Goal: Communication & Community: Answer question/provide support

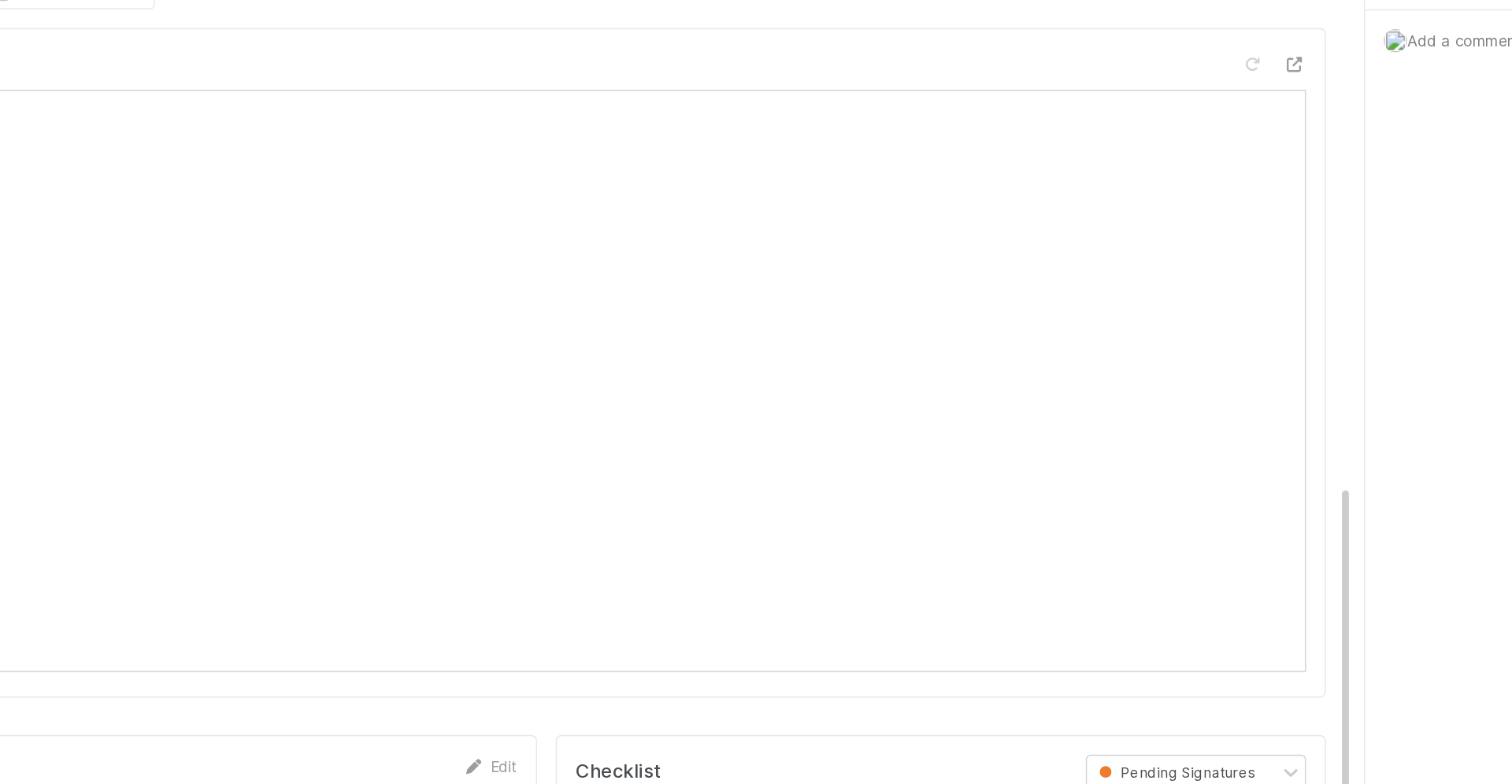
scroll to position [767, 0]
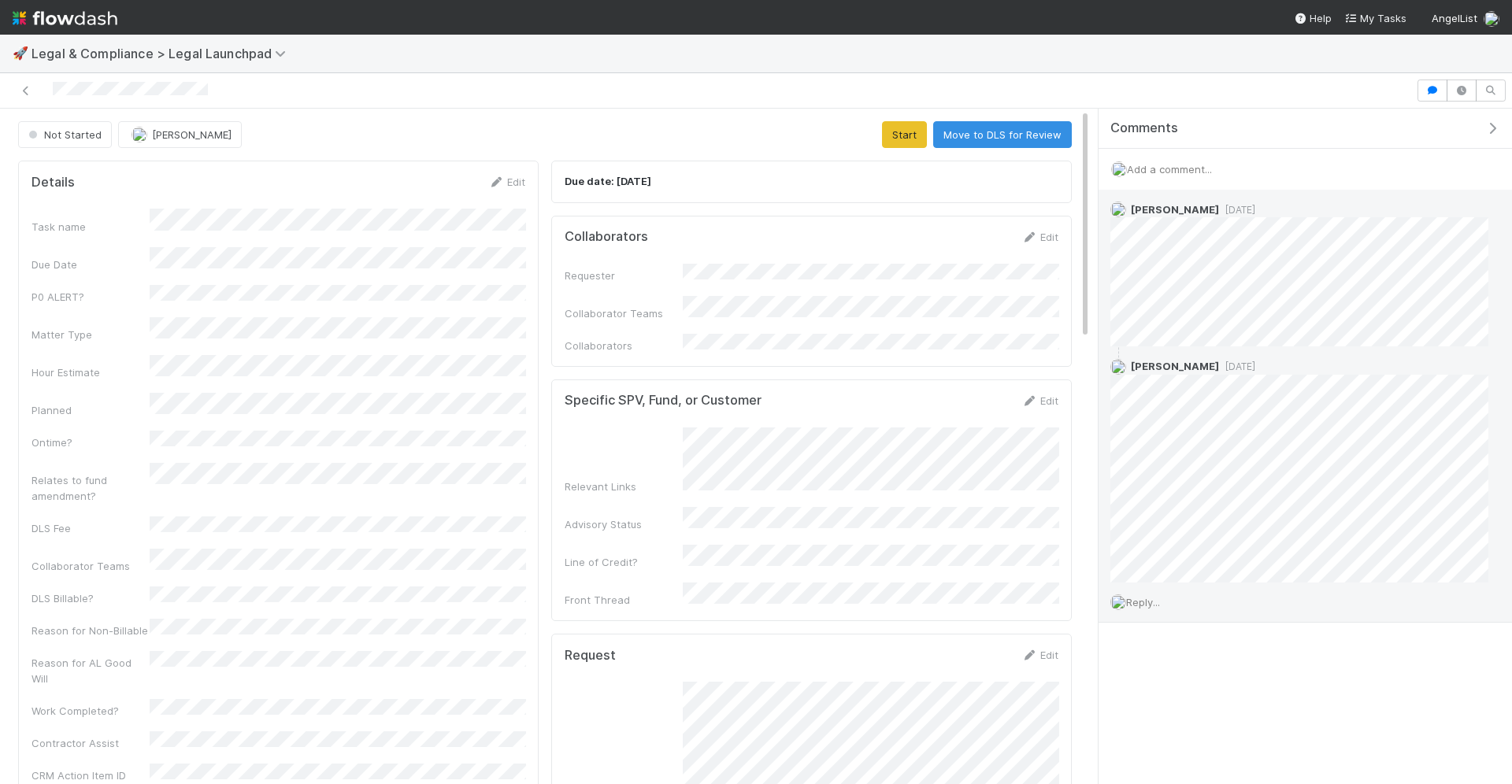
click at [1155, 601] on span "Reply..." at bounding box center [1143, 602] width 34 height 12
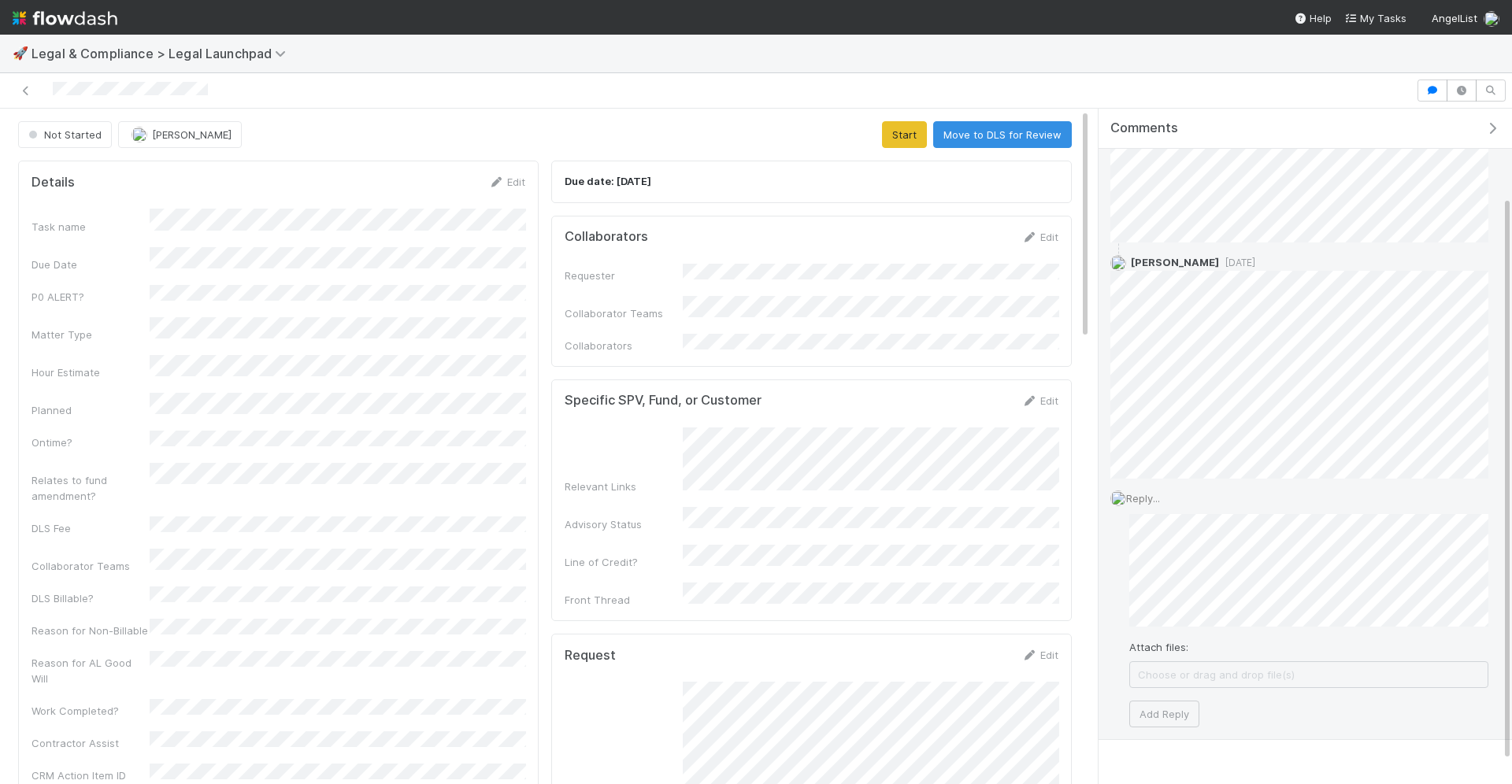
scroll to position [105, 0]
click at [1173, 709] on button "Add Reply" at bounding box center [1164, 713] width 70 height 26
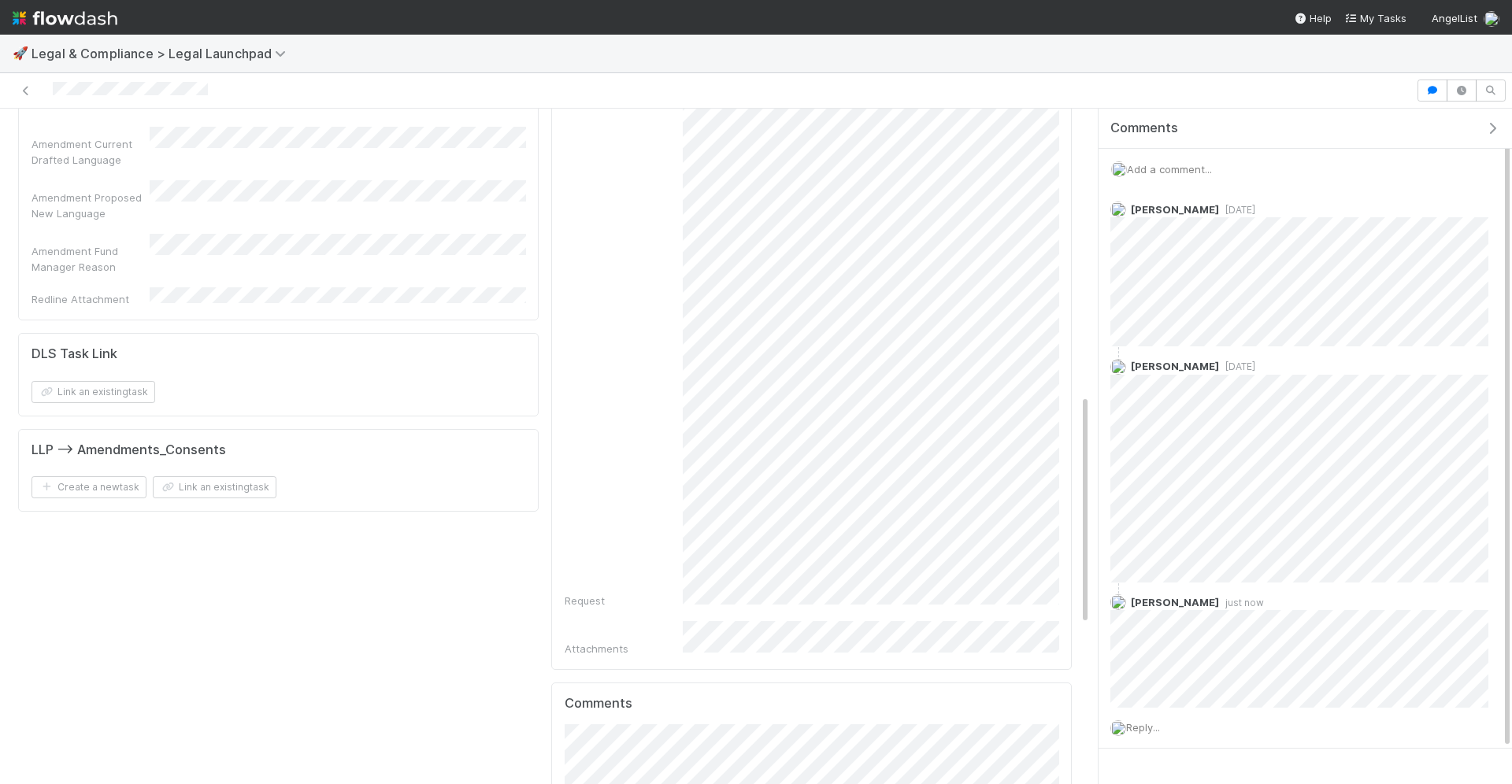
scroll to position [867, 0]
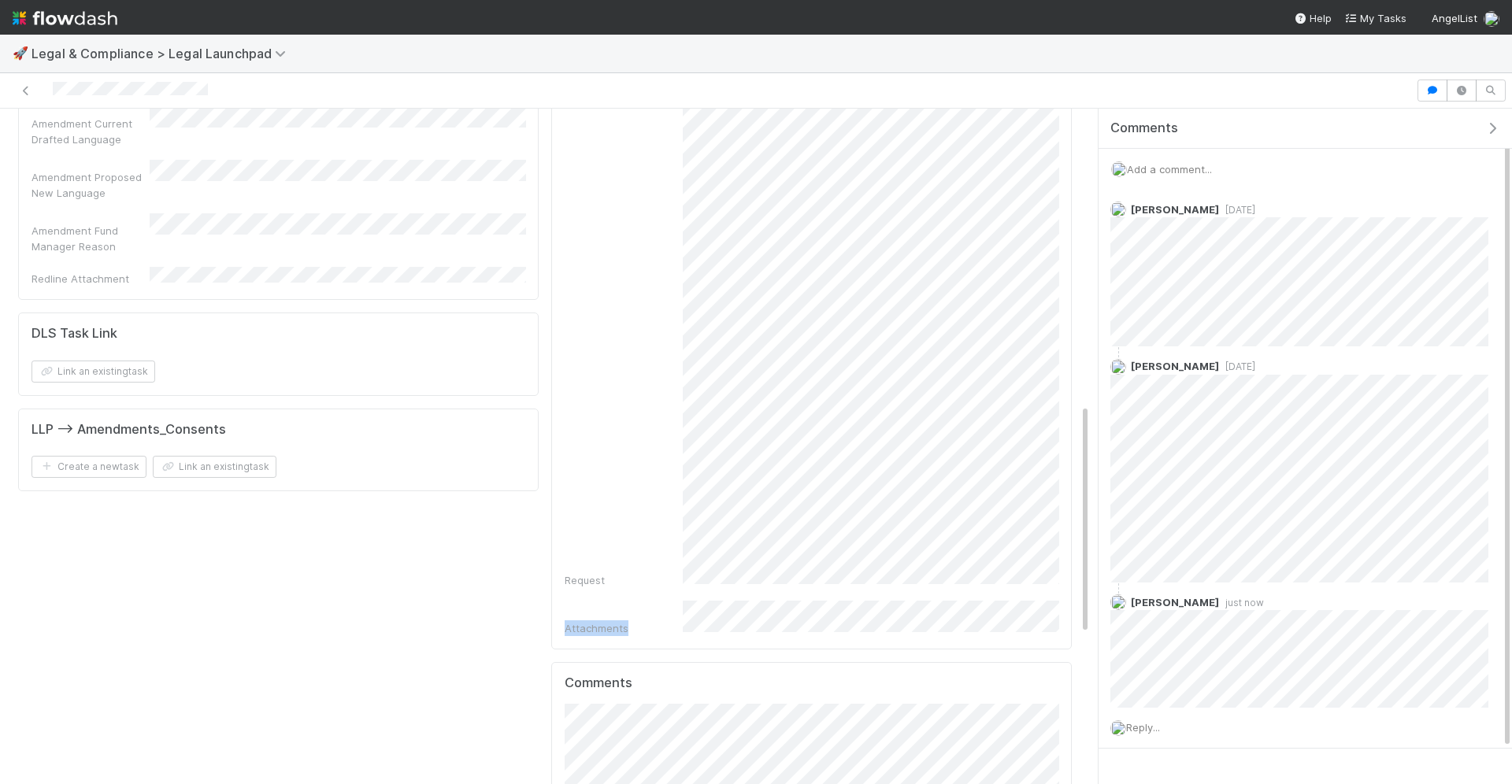
click at [1005, 552] on div "Request Attachments" at bounding box center [811, 226] width 494 height 820
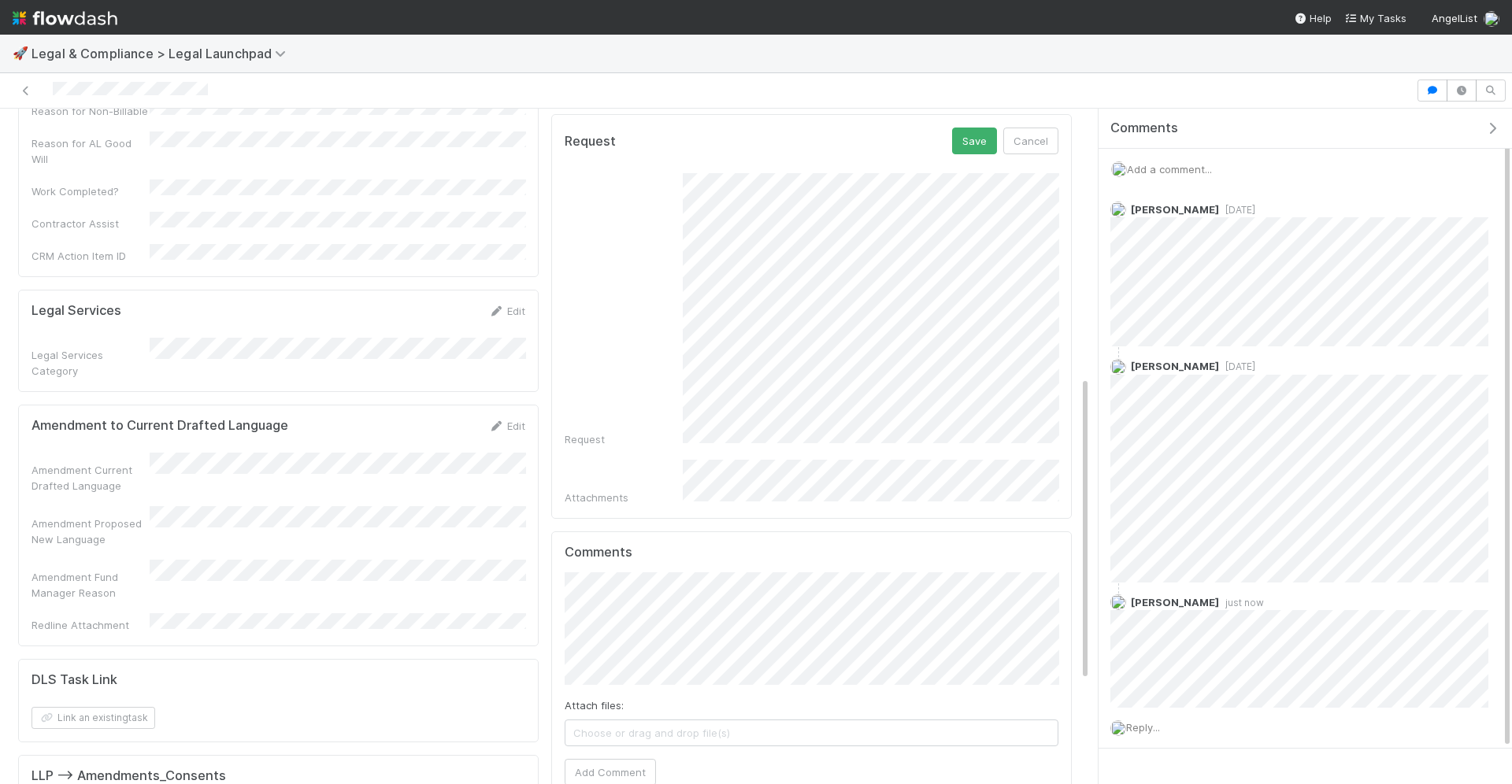
scroll to position [267, 0]
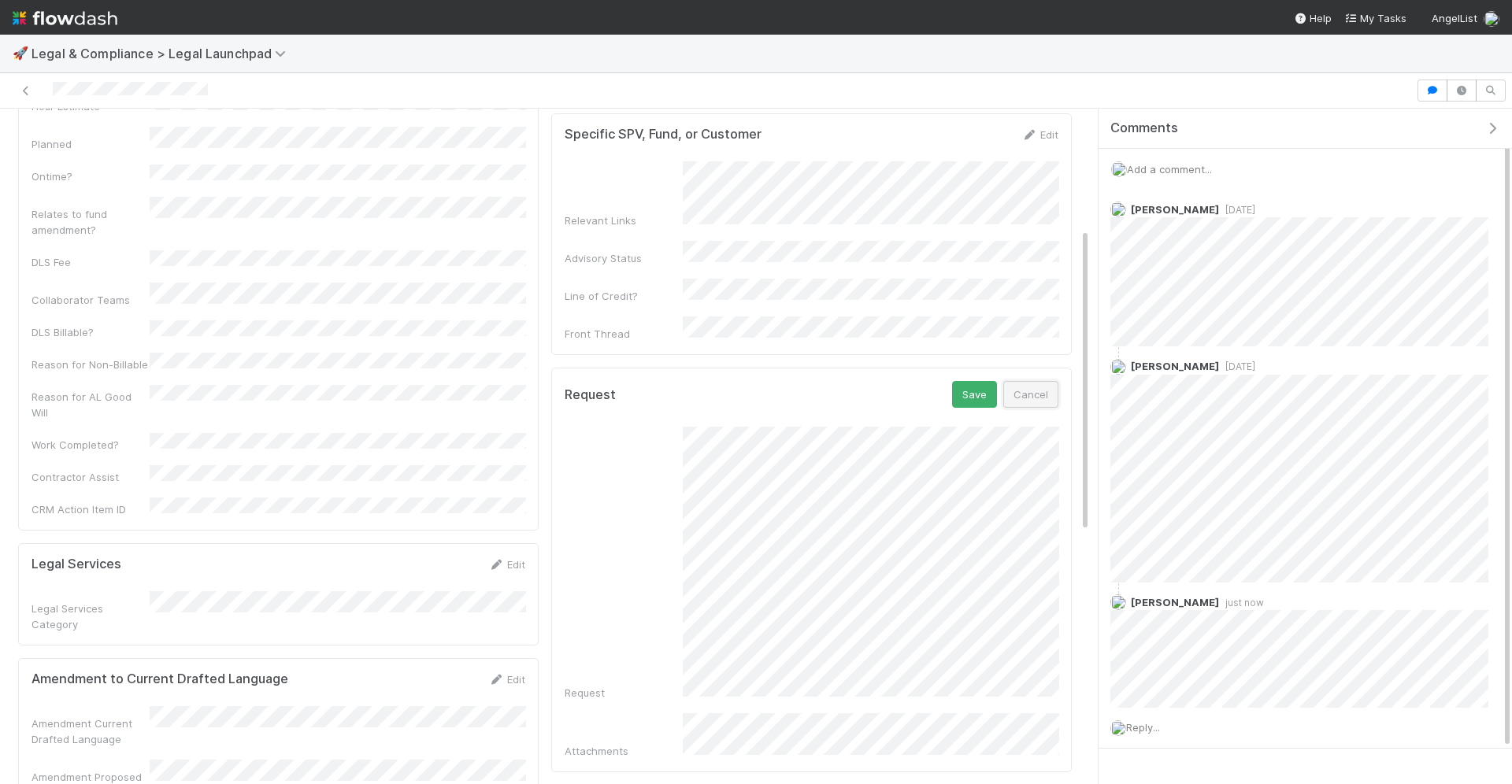
click at [1033, 381] on button "Cancel" at bounding box center [1031, 394] width 55 height 26
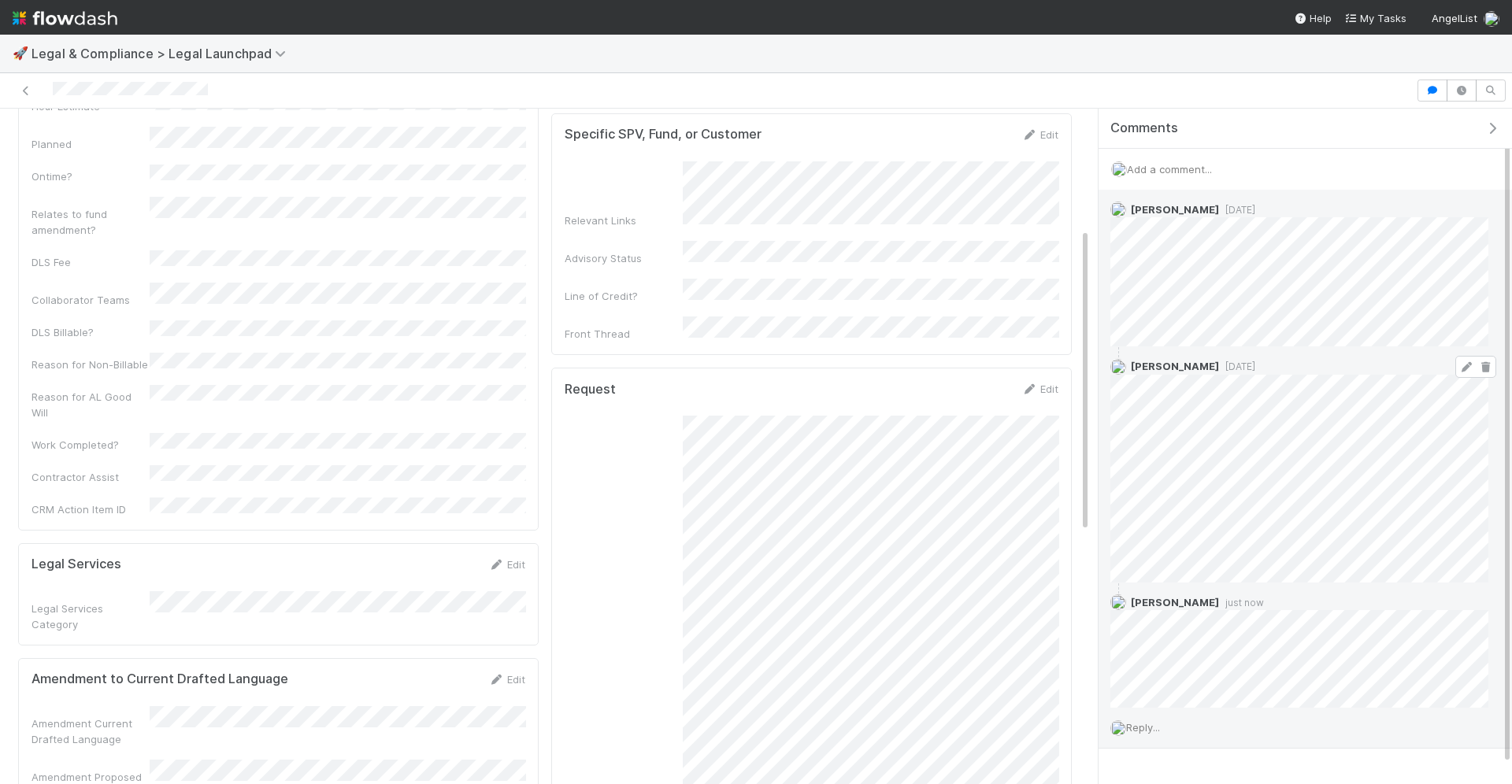
scroll to position [39, 0]
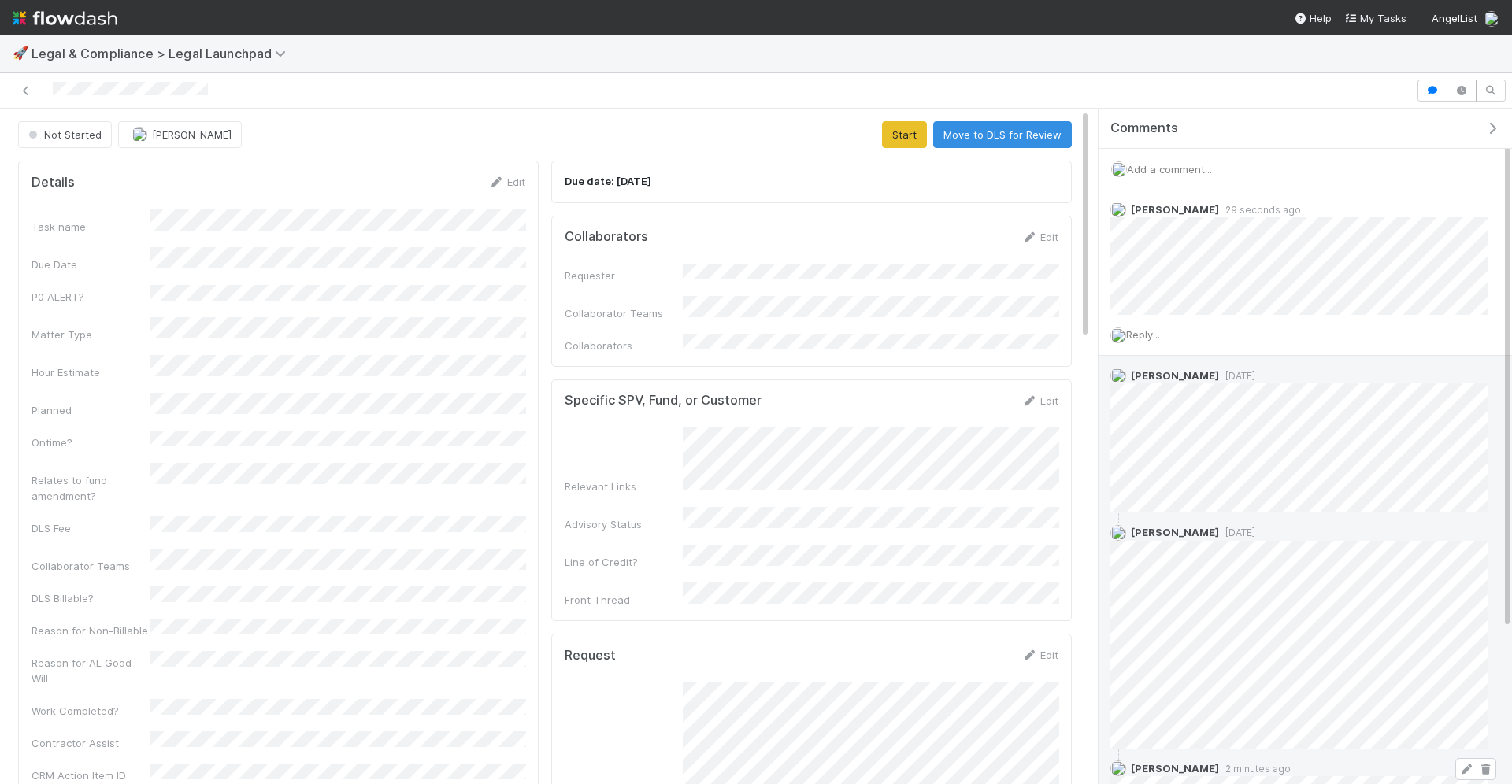
scroll to position [1, 0]
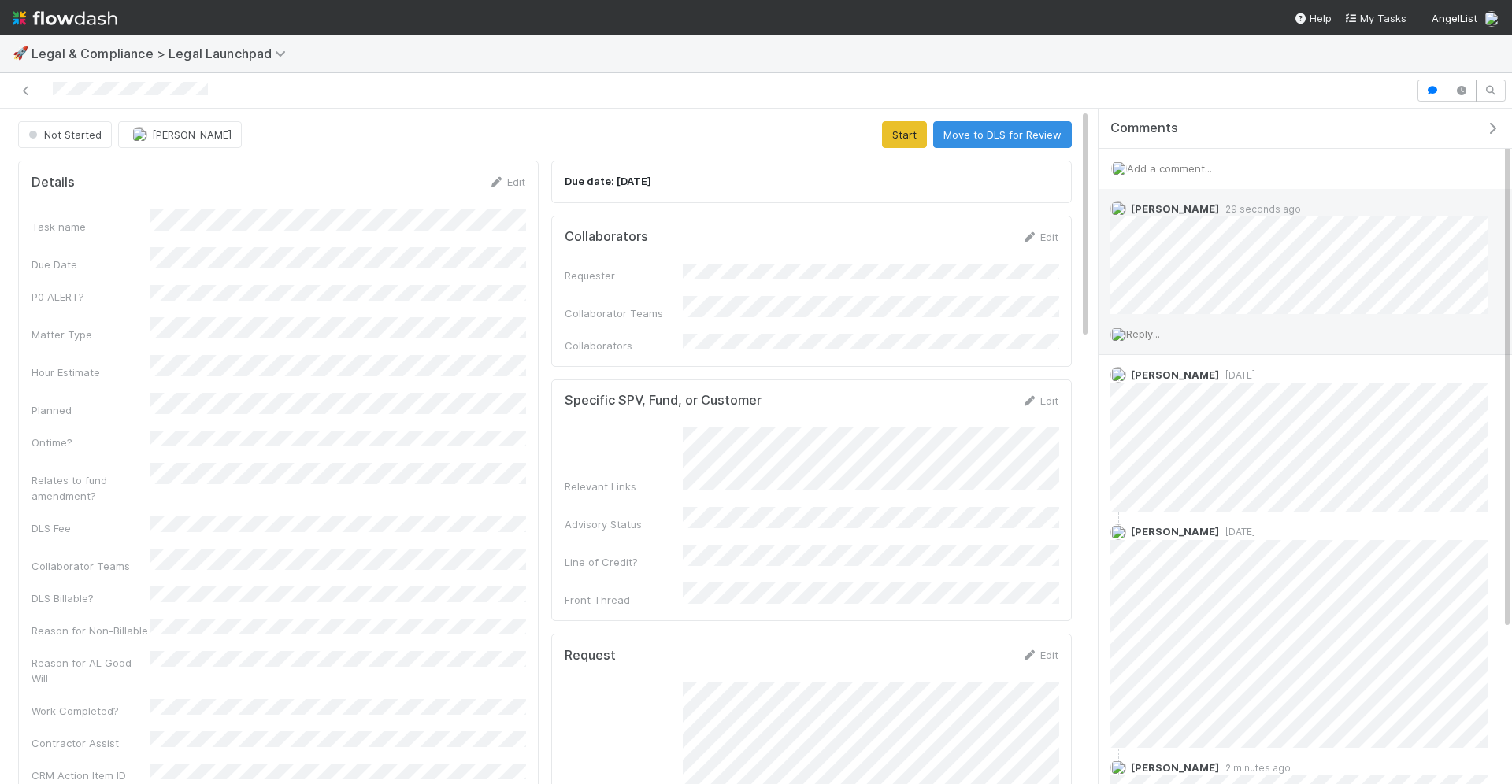
click at [1148, 333] on span "Reply..." at bounding box center [1143, 333] width 34 height 12
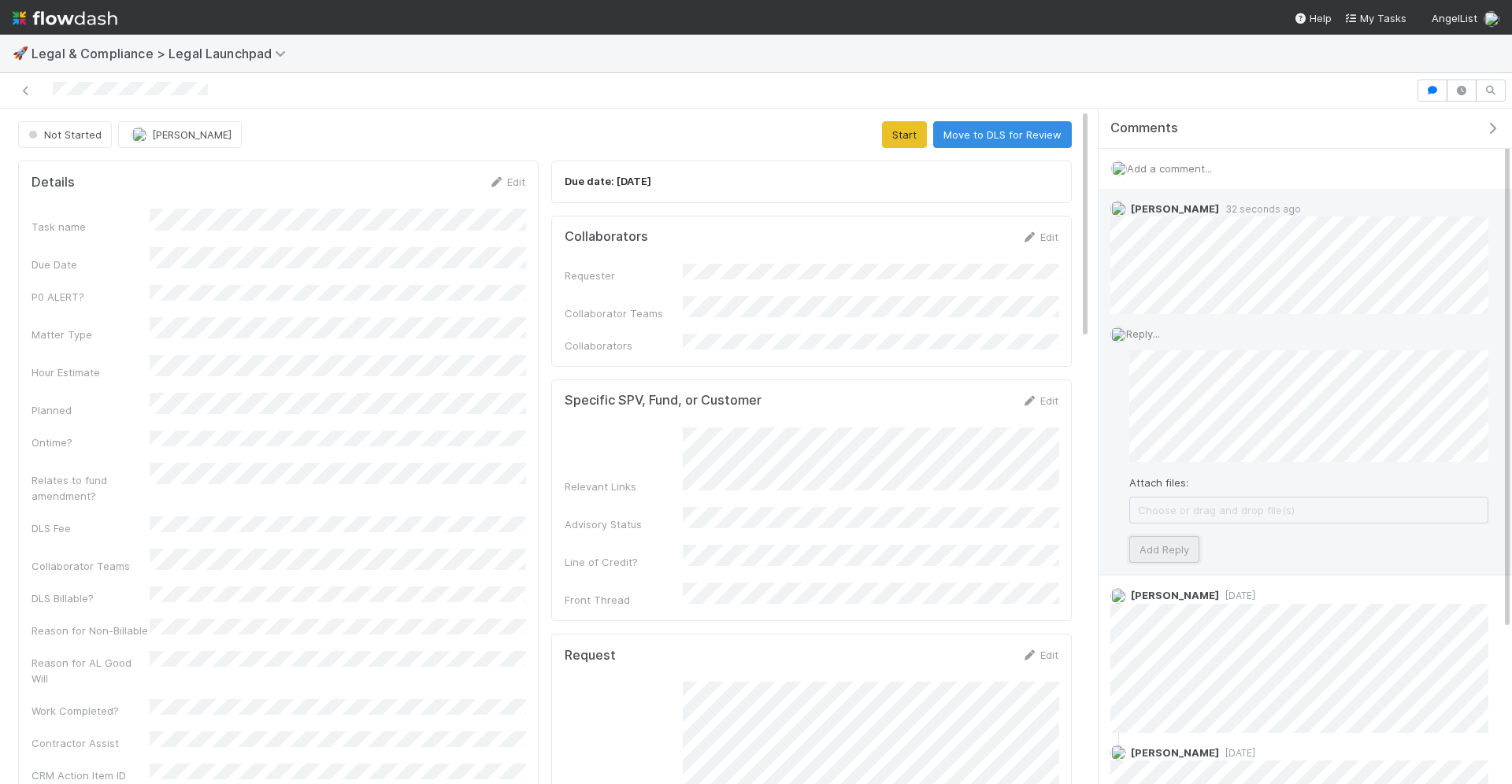
click at [1169, 544] on button "Add Reply" at bounding box center [1164, 550] width 70 height 26
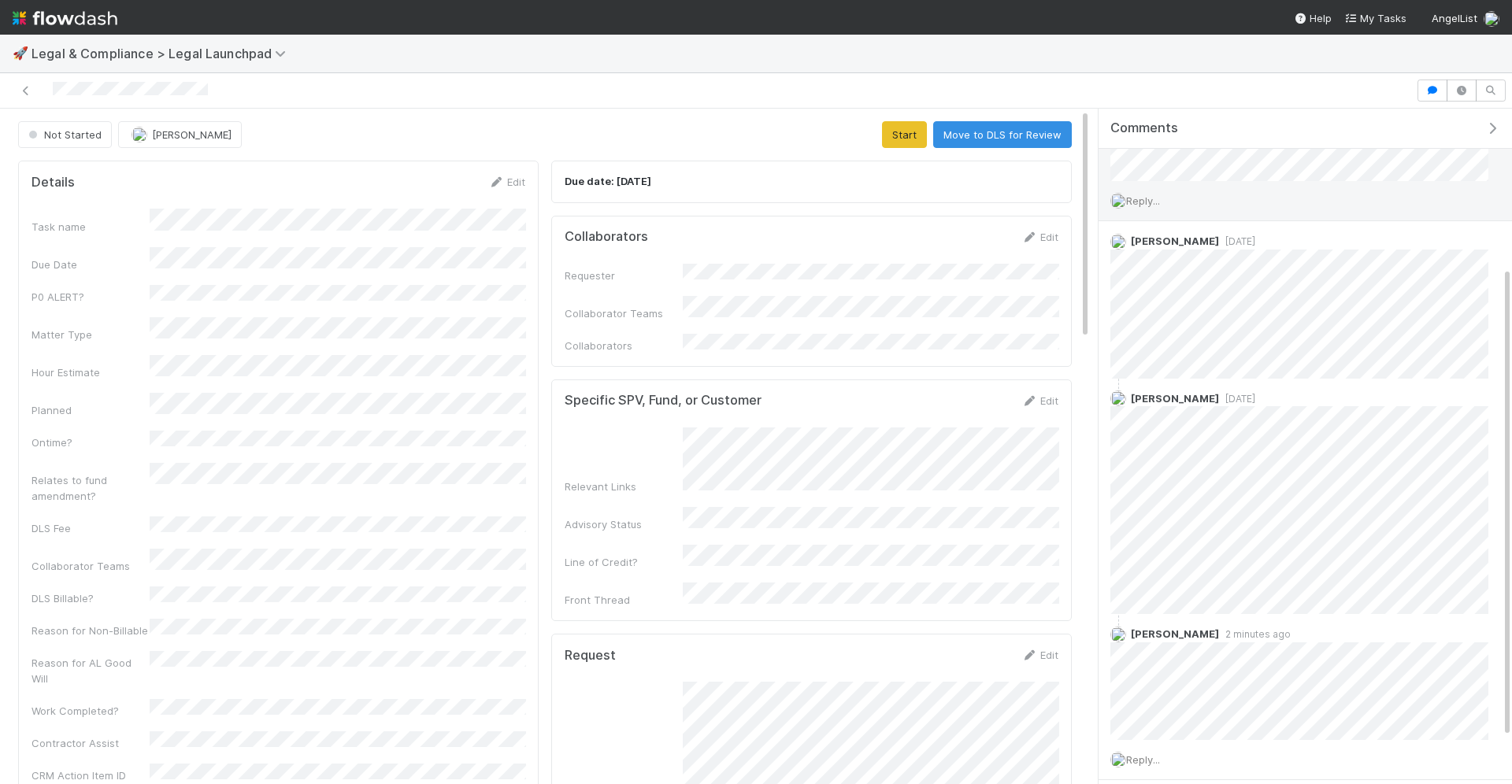
scroll to position [297, 0]
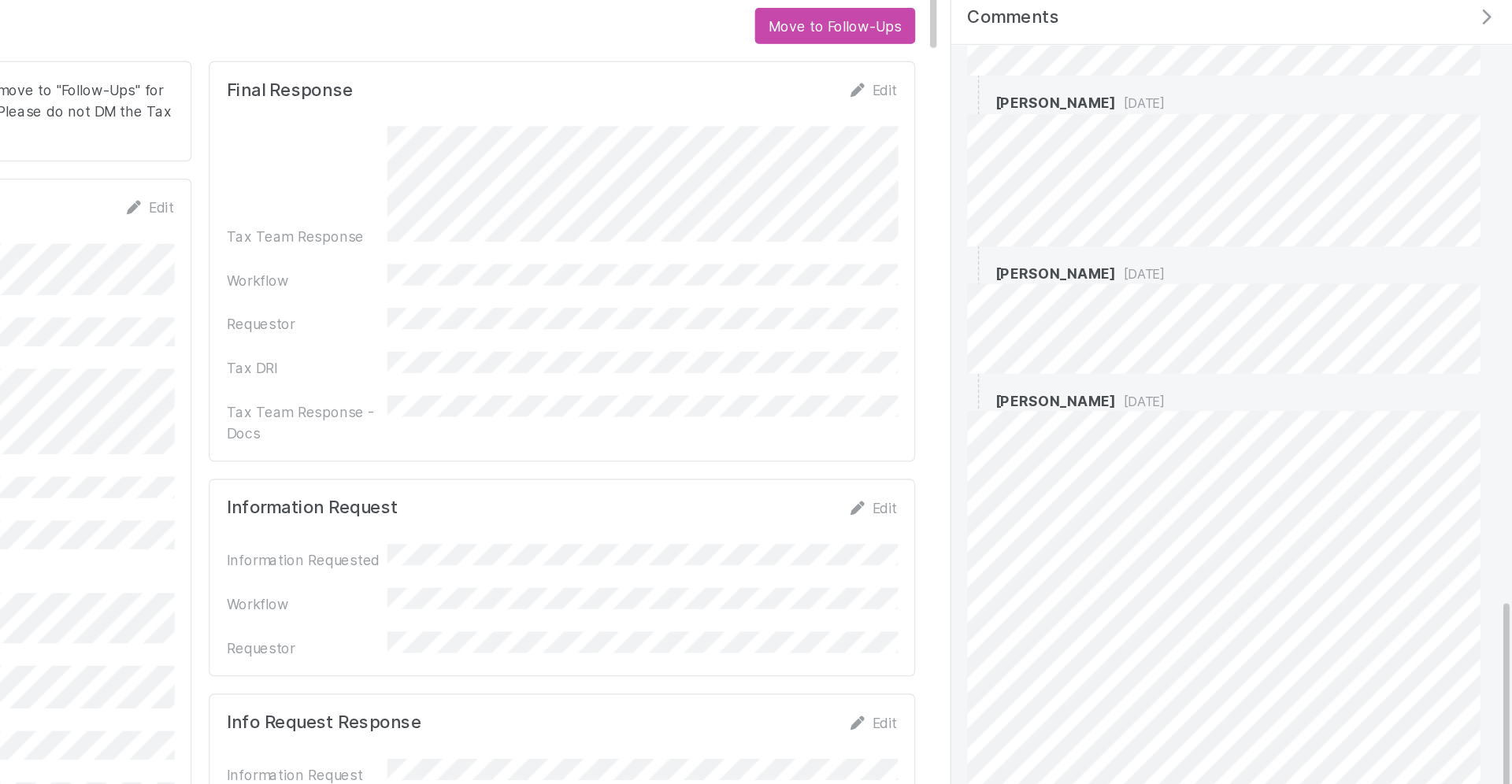
scroll to position [2013, 0]
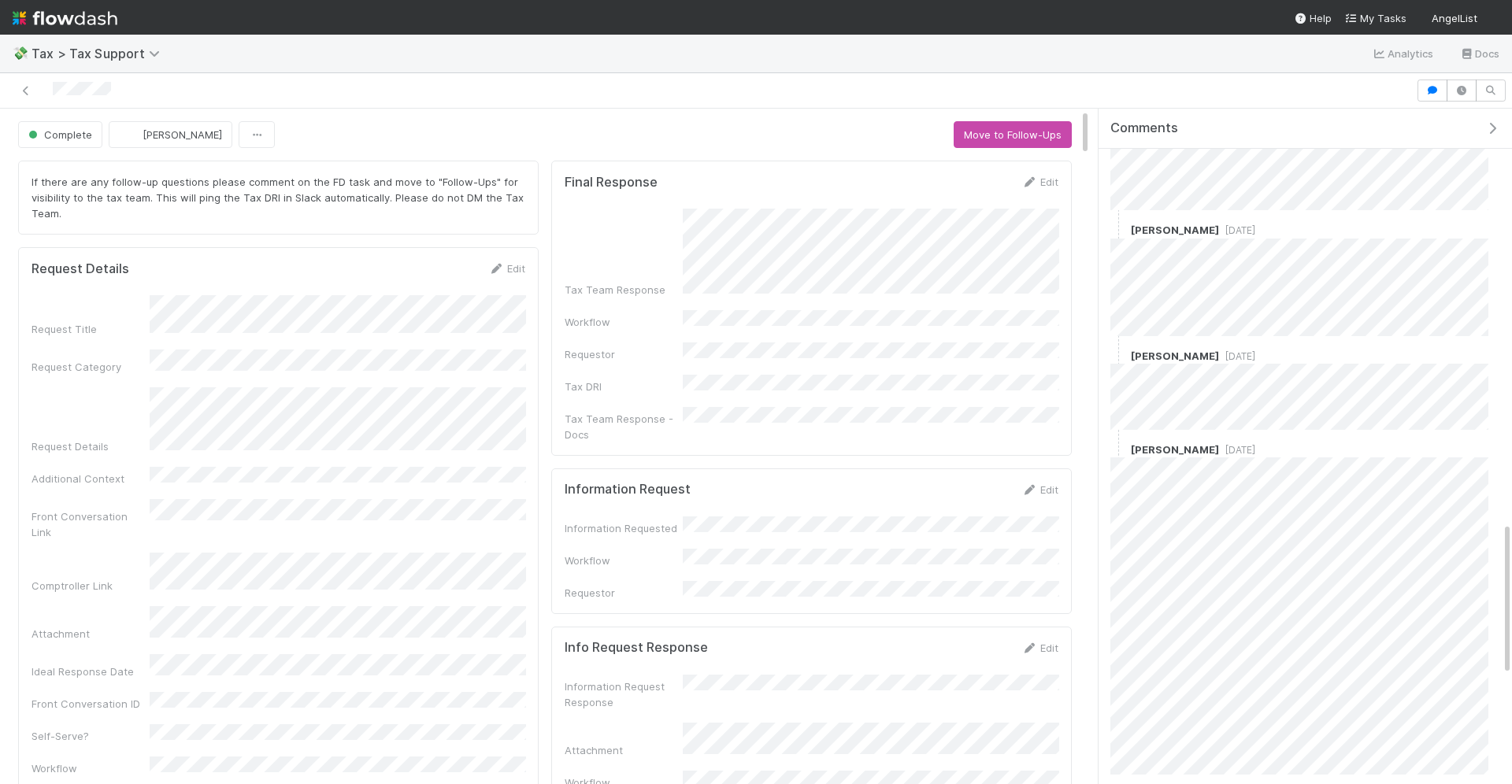
scroll to position [2097, 0]
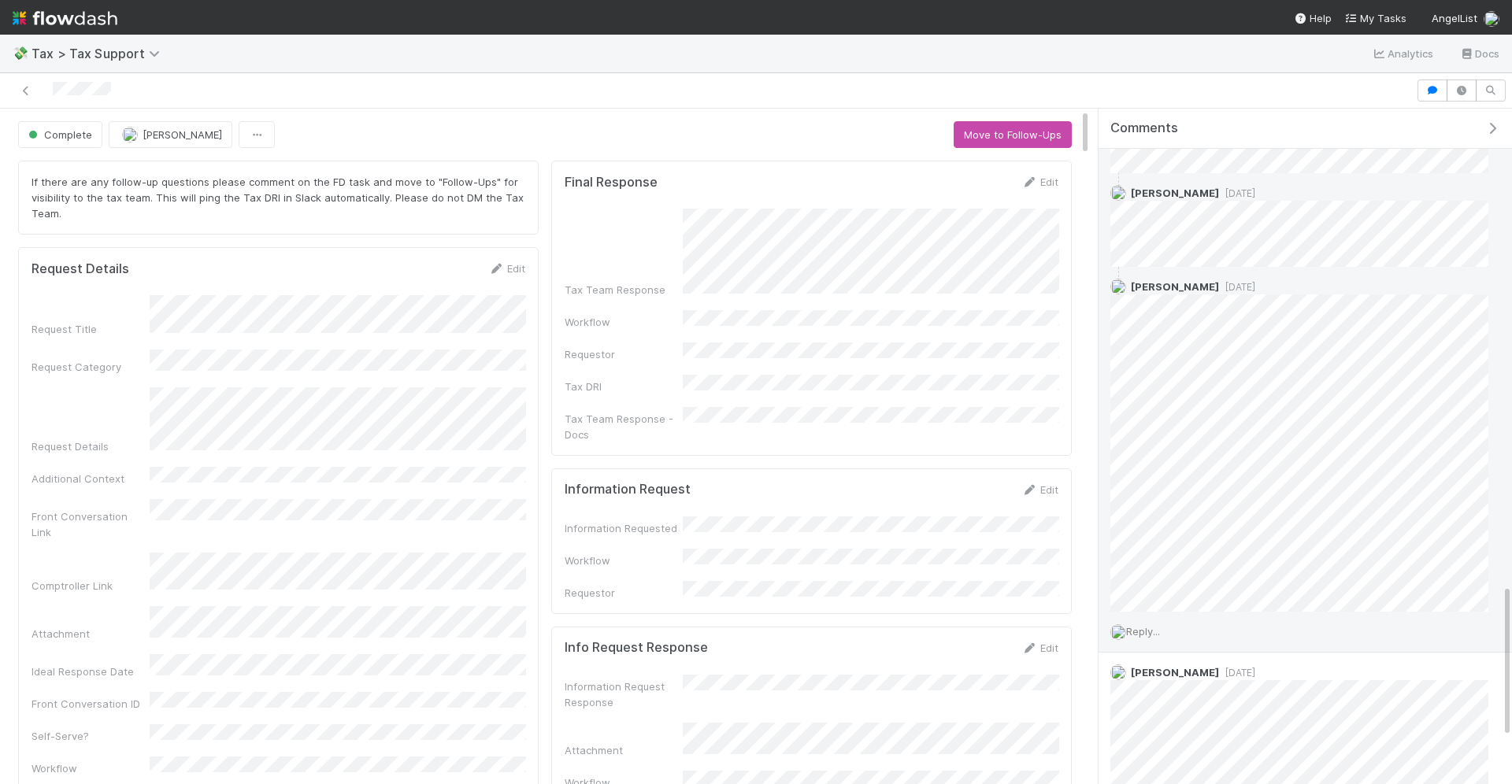
click at [1150, 626] on span "Reply..." at bounding box center [1143, 631] width 34 height 12
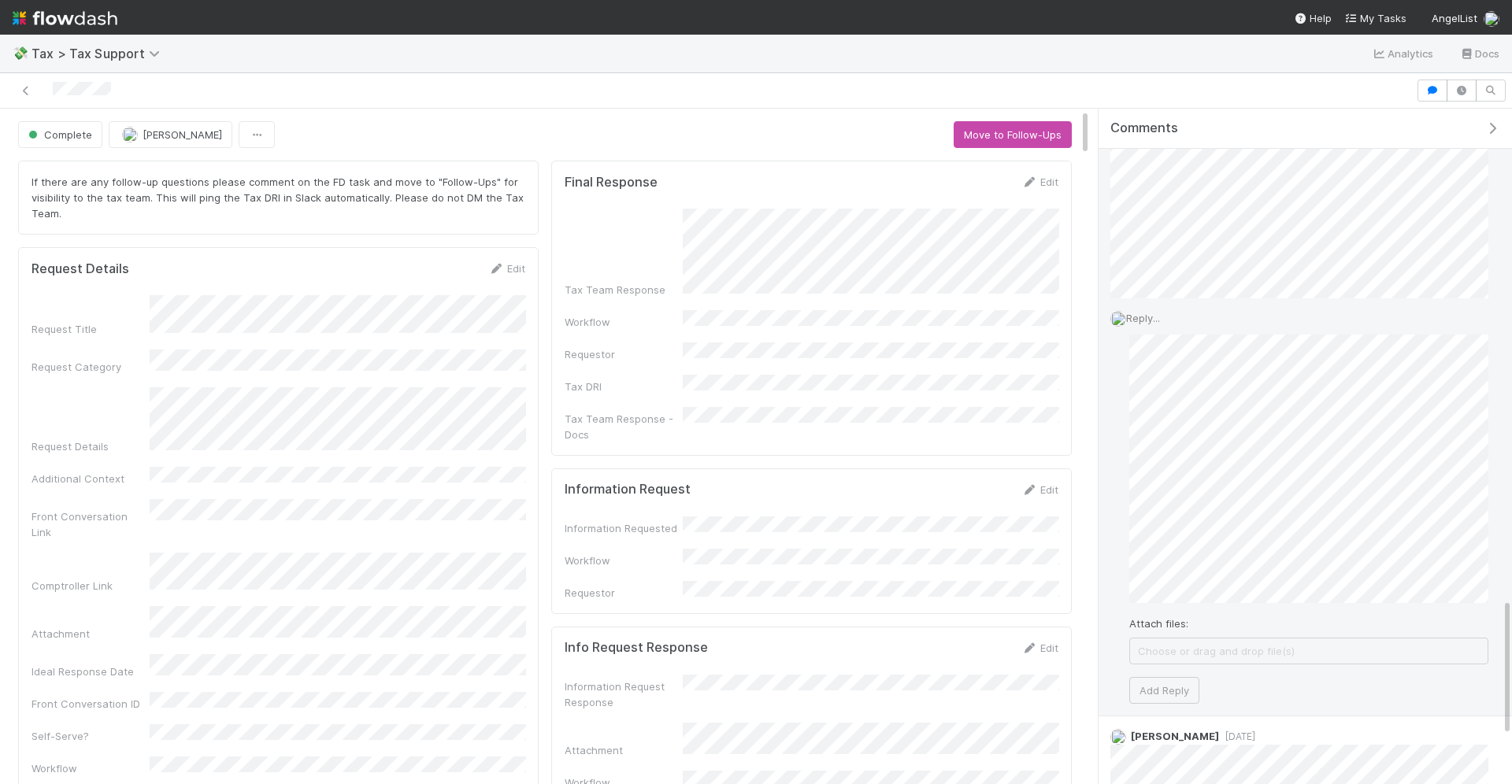
scroll to position [2383, 0]
click at [1155, 711] on button "Add Reply" at bounding box center [1164, 720] width 70 height 26
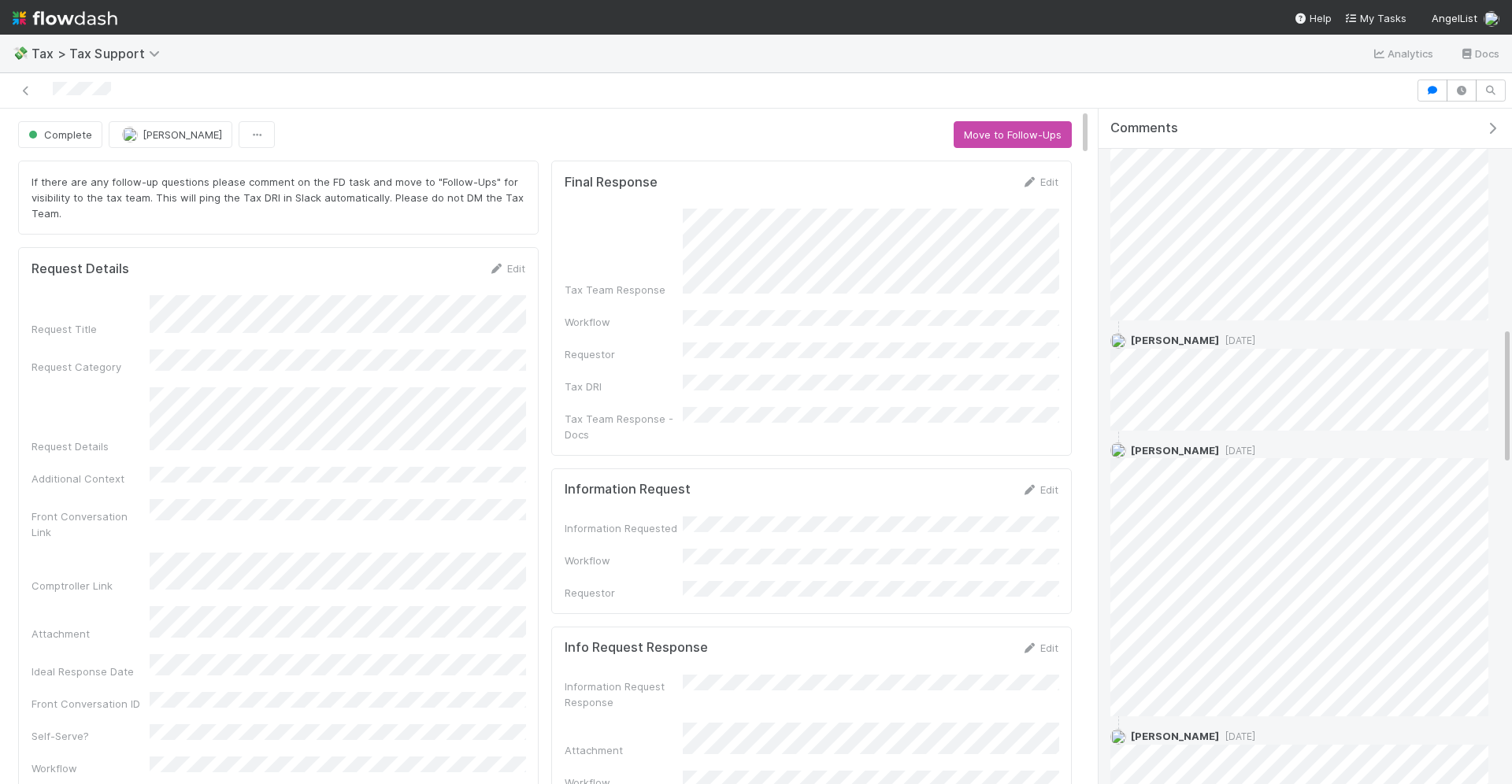
scroll to position [1181, 0]
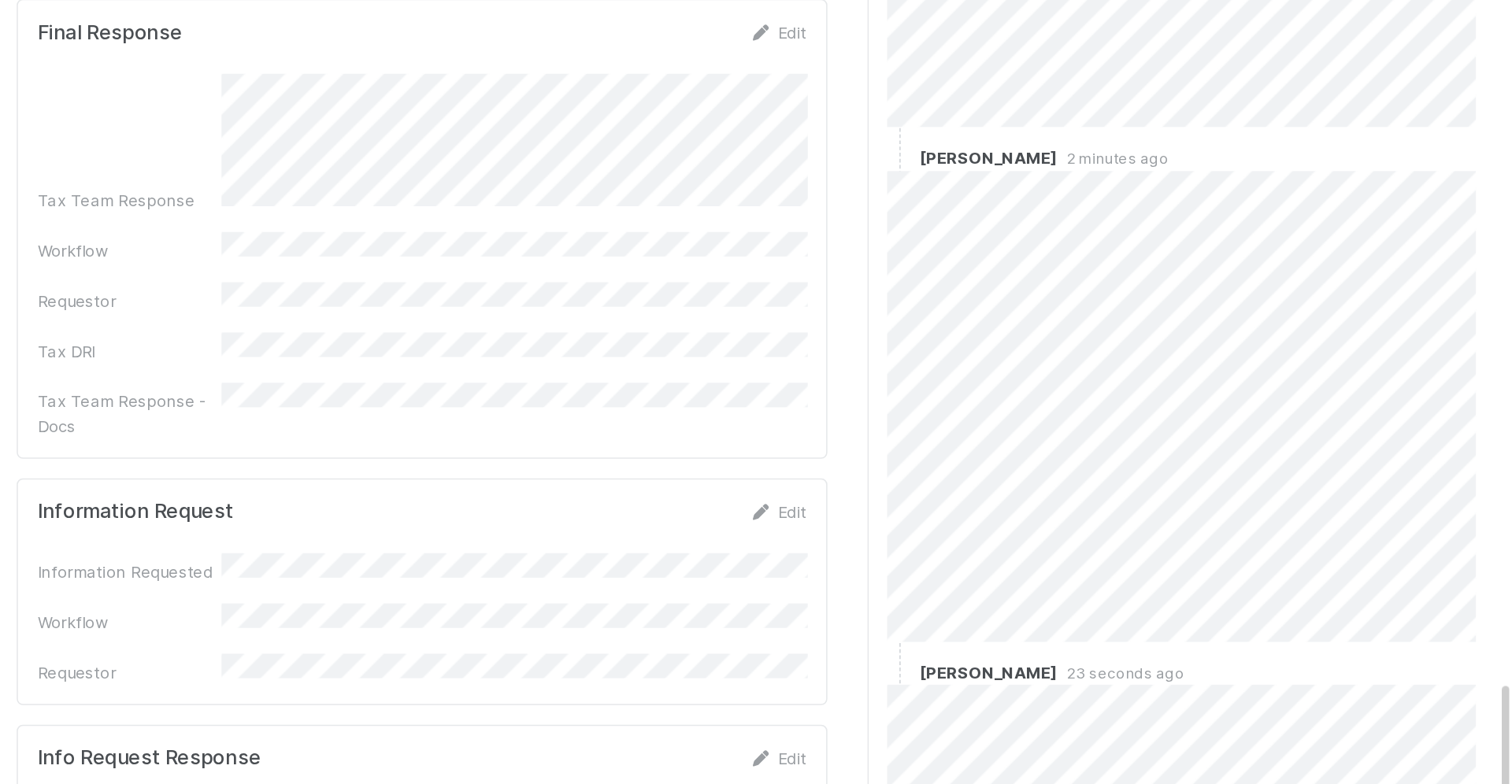
scroll to position [2473, 0]
